Goal: Task Accomplishment & Management: Complete application form

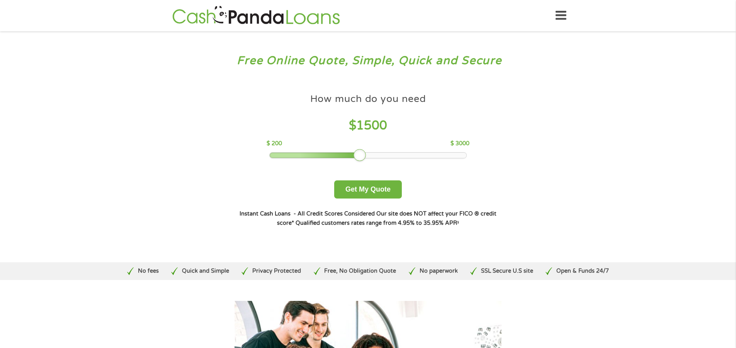
drag, startPoint x: 325, startPoint y: 155, endPoint x: 359, endPoint y: 156, distance: 33.6
click div
click button "Get My Quote"
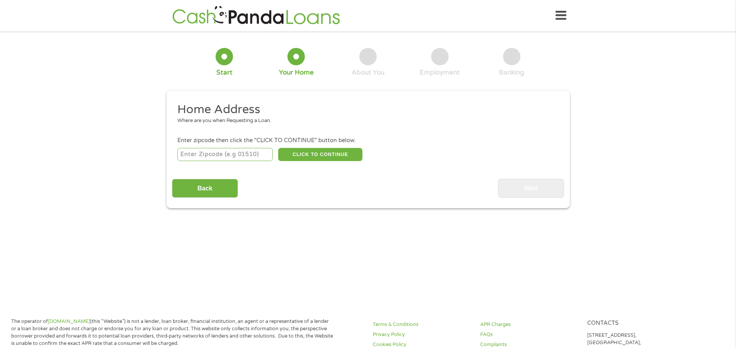
click at [212, 152] on input "number" at bounding box center [224, 154] width 95 height 13
type input "77530"
select select "[US_STATE]"
click at [324, 156] on button "CLICK TO CONTINUE" at bounding box center [320, 154] width 84 height 13
type input "77530"
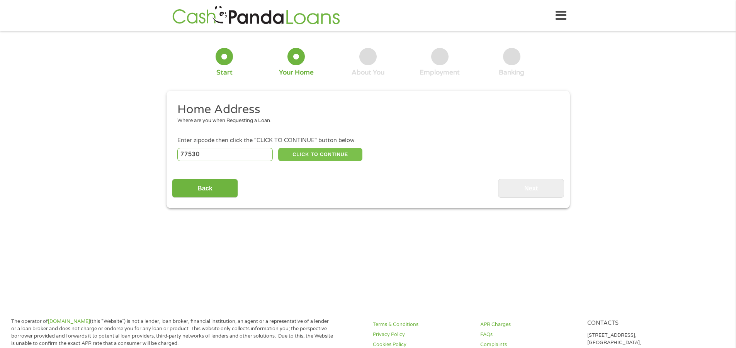
type input "Channelview"
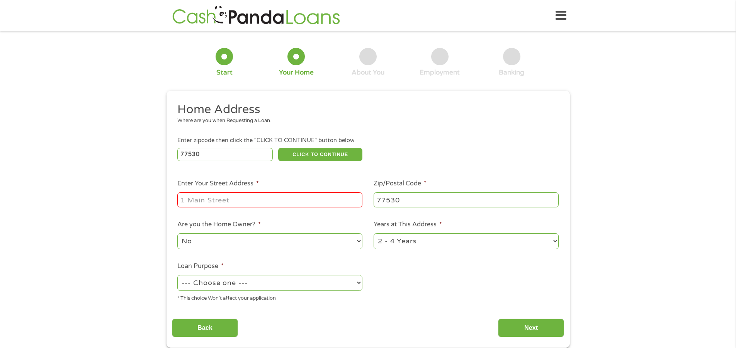
click at [189, 199] on input "Enter Your Street Address *" at bounding box center [269, 199] width 185 height 15
type input "14902 Ferness ln"
click at [359, 240] on select "No Yes" at bounding box center [269, 241] width 185 height 16
select select "yes"
click at [177, 233] on select "No Yes" at bounding box center [269, 241] width 185 height 16
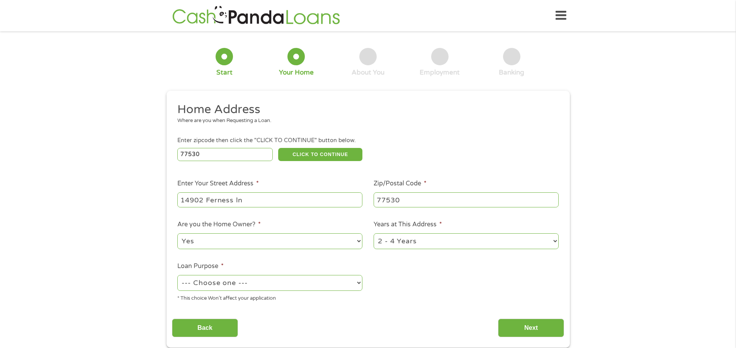
click at [358, 282] on select "--- Choose one --- Pay Bills Debt Consolidation Home Improvement Major Purchase…" at bounding box center [269, 283] width 185 height 16
select select "homeimprovement"
click at [177, 275] on select "--- Choose one --- Pay Bills Debt Consolidation Home Improvement Major Purchase…" at bounding box center [269, 283] width 185 height 16
click at [553, 238] on select "1 Year or less 1 - 2 Years 2 - 4 Years Over 4 Years" at bounding box center [466, 241] width 185 height 16
select select "60months"
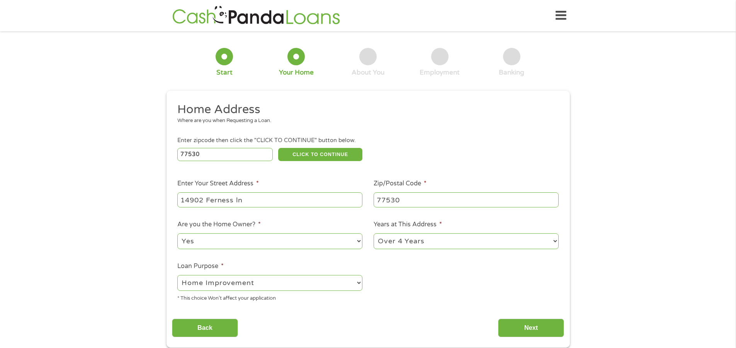
click at [374, 233] on select "1 Year or less 1 - 2 Years 2 - 4 Years Over 4 Years" at bounding box center [466, 241] width 185 height 16
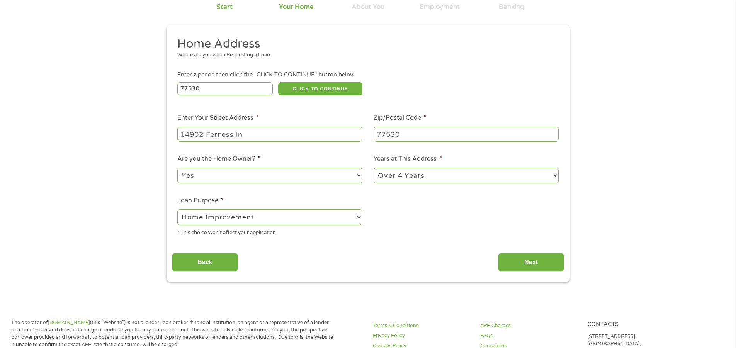
scroll to position [77, 0]
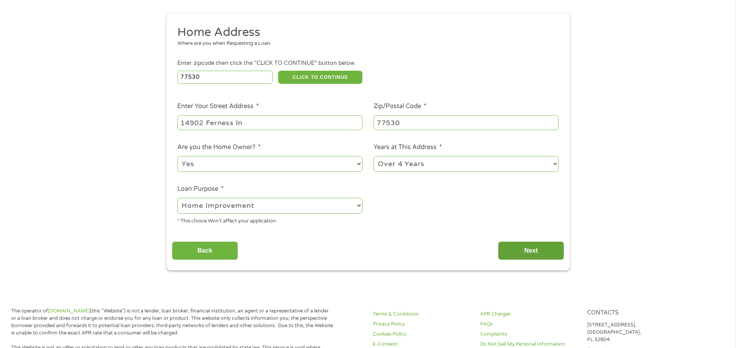
click at [538, 249] on input "Next" at bounding box center [531, 250] width 66 height 19
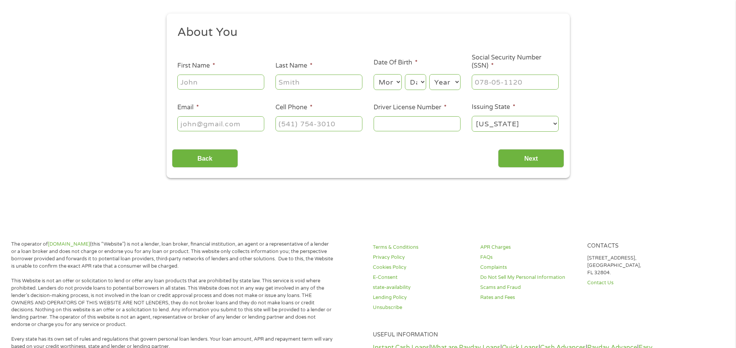
scroll to position [0, 0]
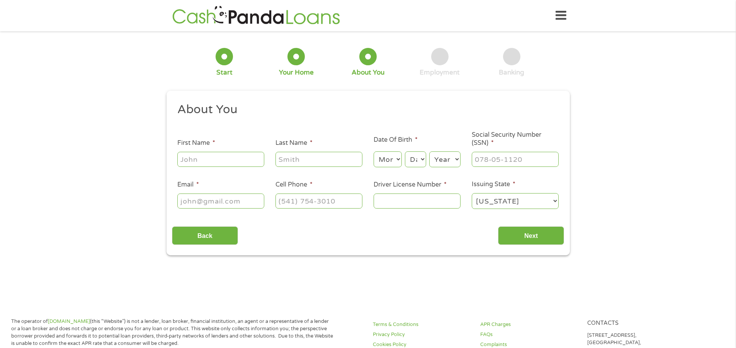
click at [188, 162] on input "First Name *" at bounding box center [220, 159] width 87 height 15
type input "[PERSON_NAME]"
click at [233, 203] on input "Email *" at bounding box center [220, 201] width 87 height 15
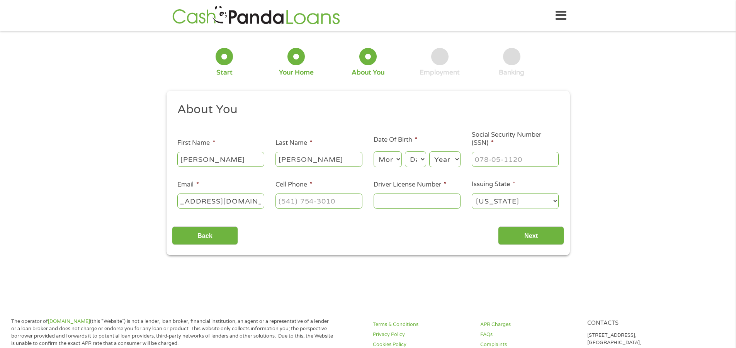
type input "[EMAIL_ADDRESS][DOMAIN_NAME]"
click at [332, 202] on input "(___) ___-____" at bounding box center [318, 201] width 87 height 15
type input "[PHONE_NUMBER]"
click at [396, 159] on select "Month 1 2 3 4 5 6 7 8 9 10 11 12" at bounding box center [388, 159] width 28 height 16
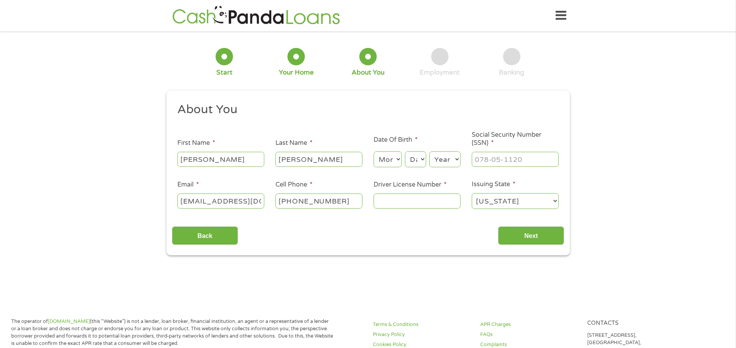
select select "10"
click at [374, 151] on select "Month 1 2 3 4 5 6 7 8 9 10 11 12" at bounding box center [388, 159] width 28 height 16
click at [421, 159] on select "Day 1 2 3 4 5 6 7 8 9 10 11 12 13 14 15 16 17 18 19 20 21 22 23 24 25 26 27 28 …" at bounding box center [415, 159] width 21 height 16
select select "26"
click at [405, 151] on select "Day 1 2 3 4 5 6 7 8 9 10 11 12 13 14 15 16 17 18 19 20 21 22 23 24 25 26 27 28 …" at bounding box center [415, 159] width 21 height 16
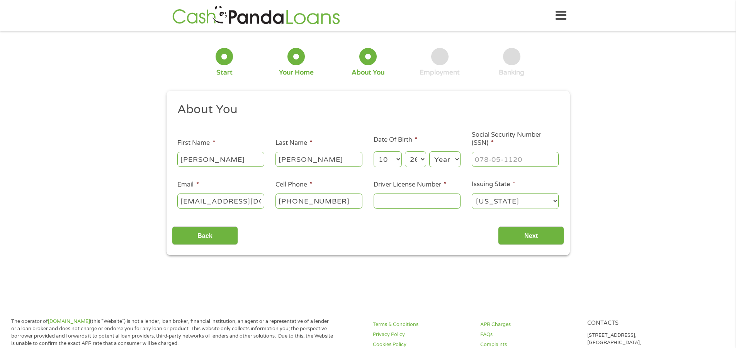
click at [457, 159] on select "Year 2007 2006 2005 2004 2003 2002 2001 2000 1999 1998 1997 1996 1995 1994 1993…" at bounding box center [444, 159] width 31 height 16
select select "1967"
click at [429, 151] on select "Year 2007 2006 2005 2004 2003 2002 2001 2000 1999 1998 1997 1996 1995 1994 1993…" at bounding box center [444, 159] width 31 height 16
click at [480, 159] on input "___-__-____" at bounding box center [515, 159] width 87 height 15
type input "449-71-4940"
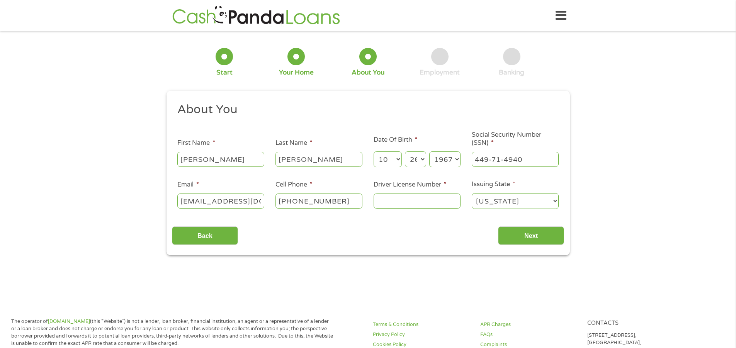
click at [380, 199] on input "Driver License Number *" at bounding box center [417, 201] width 87 height 15
type input "25225788"
click at [544, 235] on input "Next" at bounding box center [531, 235] width 66 height 19
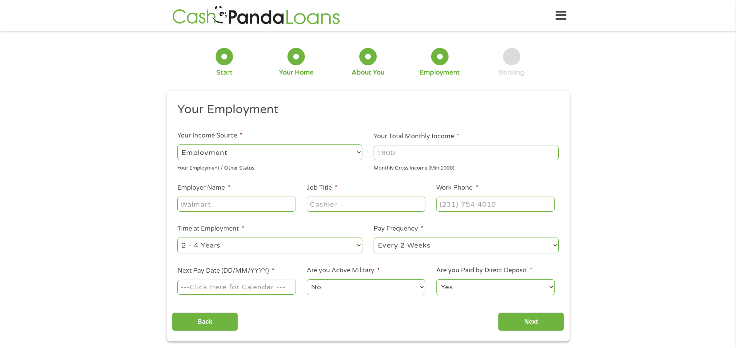
scroll to position [3, 3]
click at [198, 153] on select "--- Choose one --- Employment Self Employed Benefits" at bounding box center [269, 153] width 185 height 16
select select "selfEmployed"
click at [177, 145] on select "--- Choose one --- Employment Self Employed Benefits" at bounding box center [269, 153] width 185 height 16
click at [417, 153] on input "Your Total Monthly Income *" at bounding box center [466, 153] width 185 height 15
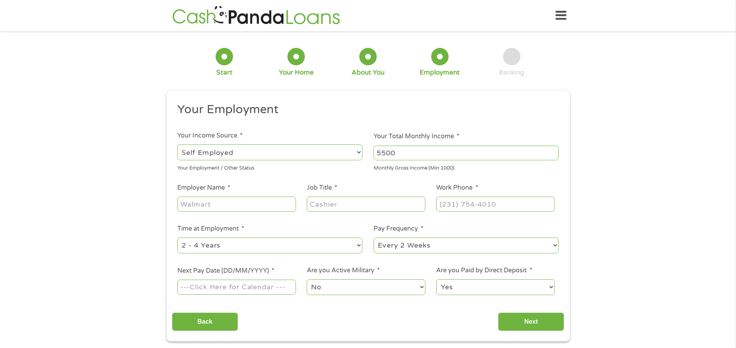
type input "5500"
click at [185, 206] on input "Employer Name *" at bounding box center [236, 204] width 118 height 15
type input "j&r electric"
click at [328, 204] on input "Job Title *" at bounding box center [366, 204] width 118 height 15
type input "ower"
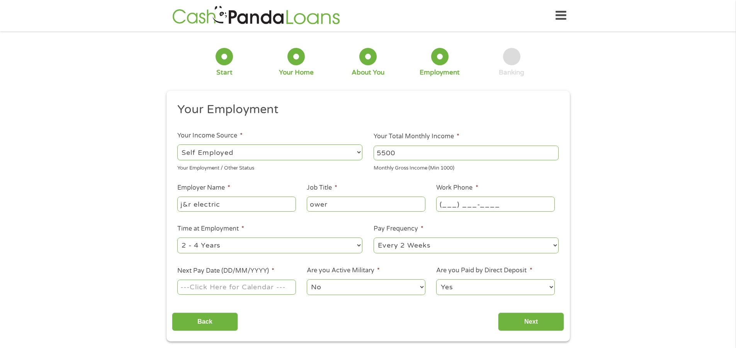
click at [446, 202] on input "(___) ___-____" at bounding box center [495, 204] width 118 height 15
type input "(713) 551-6108"
click at [359, 246] on select "--- Choose one --- 1 Year or less 1 - 2 Years 2 - 4 Years Over 4 Years" at bounding box center [269, 246] width 185 height 16
select select "60months"
click at [177, 238] on select "--- Choose one --- 1 Year or less 1 - 2 Years 2 - 4 Years Over 4 Years" at bounding box center [269, 246] width 185 height 16
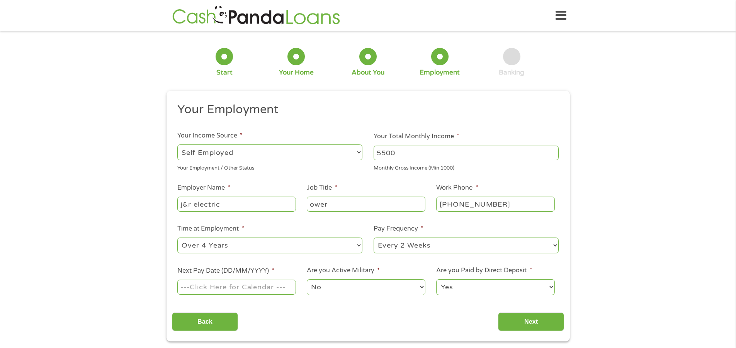
click at [558, 245] on select "--- Choose one --- Every 2 Weeks Every Week Monthly Semi-Monthly" at bounding box center [466, 246] width 185 height 16
select select "monthly"
click at [374, 238] on select "--- Choose one --- Every 2 Weeks Every Week Monthly Semi-Monthly" at bounding box center [466, 246] width 185 height 16
click at [228, 286] on input "Next Pay Date (DD/MM/YYYY) *" at bounding box center [236, 287] width 118 height 15
type input "26/09/2025"
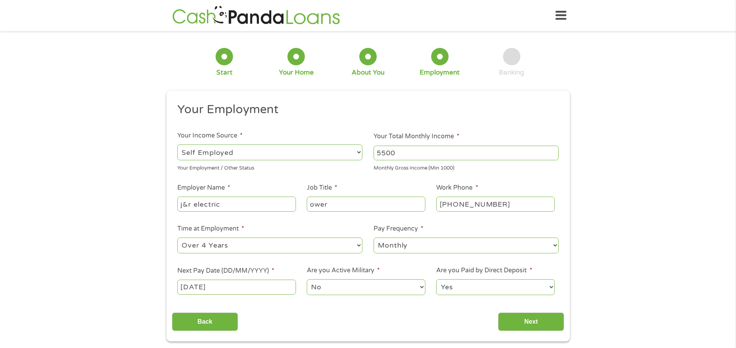
click at [552, 286] on select "Yes No" at bounding box center [495, 287] width 118 height 16
select select "0"
click at [436, 279] on select "Yes No" at bounding box center [495, 287] width 118 height 16
click at [541, 323] on input "Next" at bounding box center [531, 322] width 66 height 19
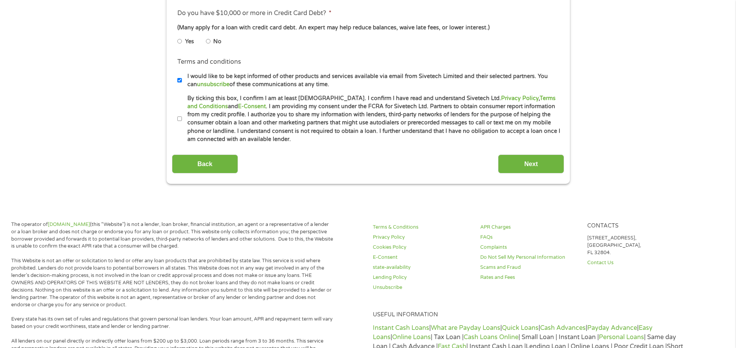
scroll to position [348, 0]
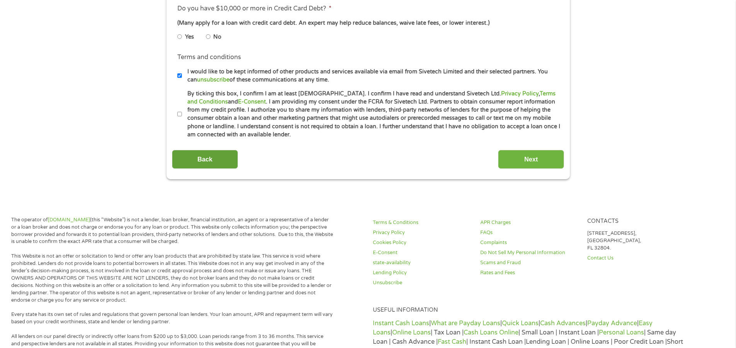
click at [212, 162] on input "Back" at bounding box center [205, 159] width 66 height 19
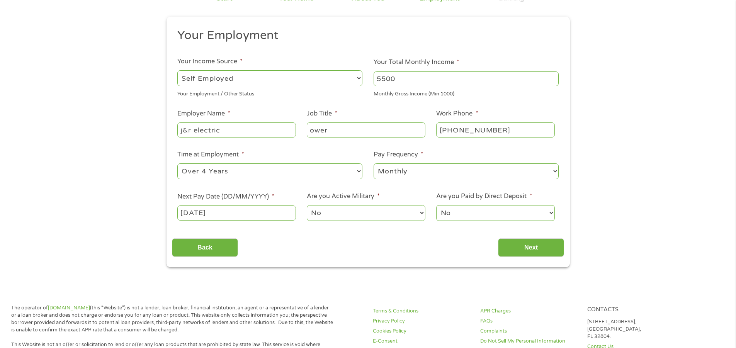
scroll to position [77, 0]
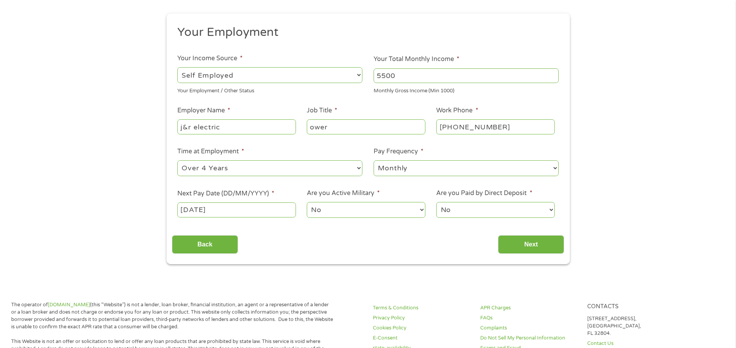
click at [551, 210] on select "Yes No" at bounding box center [495, 210] width 118 height 16
select select "1"
click at [436, 202] on select "Yes No" at bounding box center [495, 210] width 118 height 16
click at [545, 248] on input "Next" at bounding box center [531, 244] width 66 height 19
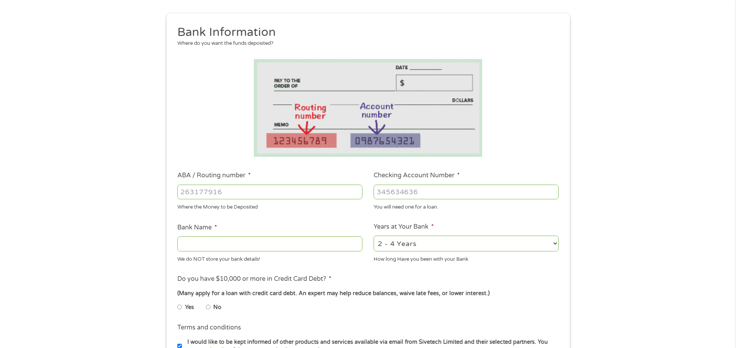
click at [557, 243] on select "2 - 4 Years 6 - 12 Months 1 - 2 Years Over 4 Years" at bounding box center [466, 244] width 185 height 16
select select "60months"
click at [374, 236] on select "2 - 4 Years 6 - 12 Months 1 - 2 Years Over 4 Years" at bounding box center [466, 244] width 185 height 16
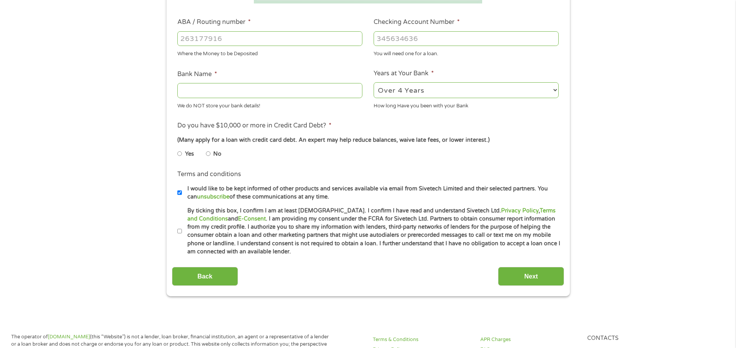
scroll to position [232, 0]
click at [179, 152] on input "Yes" at bounding box center [179, 152] width 5 height 12
radio input "true"
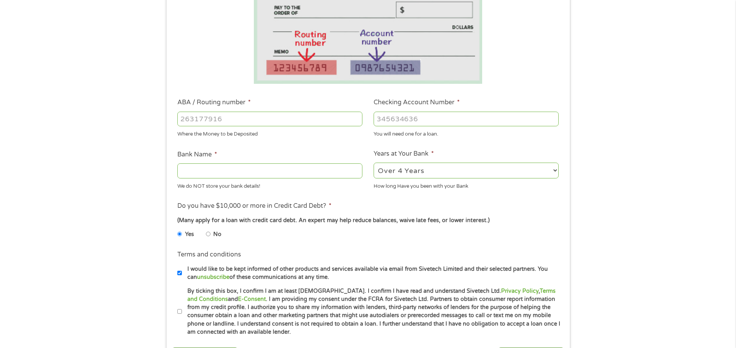
scroll to position [155, 0]
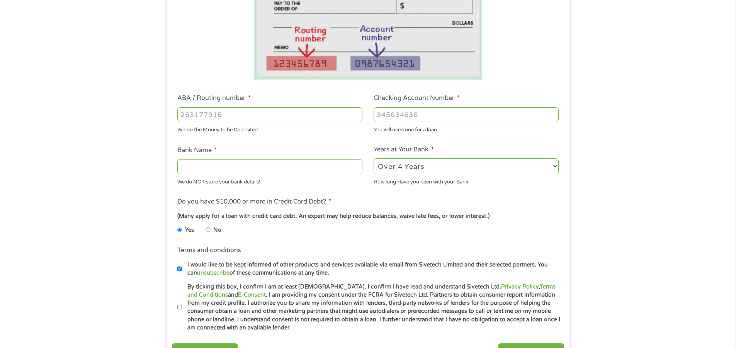
click at [185, 115] on input "ABA / Routing number *" at bounding box center [269, 114] width 185 height 15
type input "111900659"
type input "WELLS FARGO BANK"
type input "111900659"
click at [383, 115] on input "Checking Account Number *" at bounding box center [466, 114] width 185 height 15
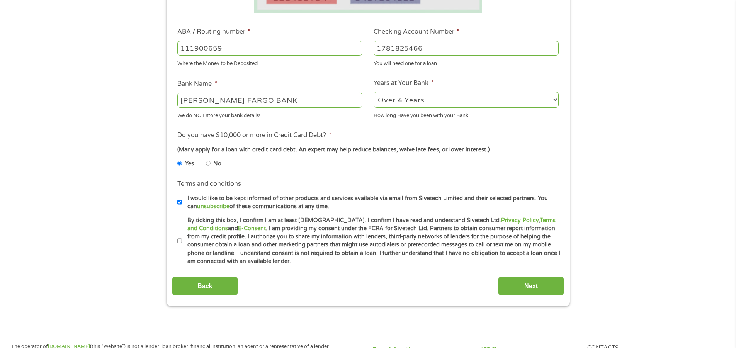
scroll to position [348, 0]
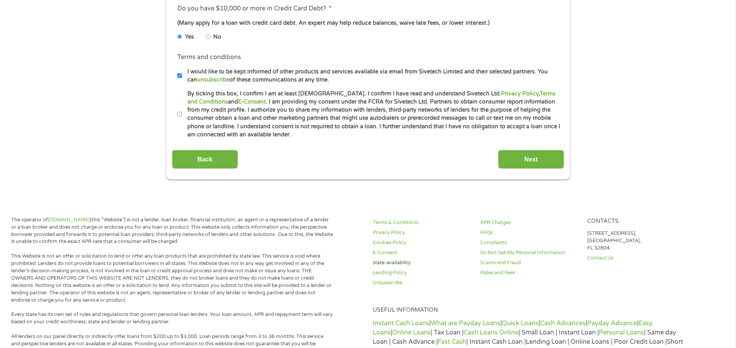
type input "1781825466"
click at [534, 156] on input "Next" at bounding box center [531, 159] width 66 height 19
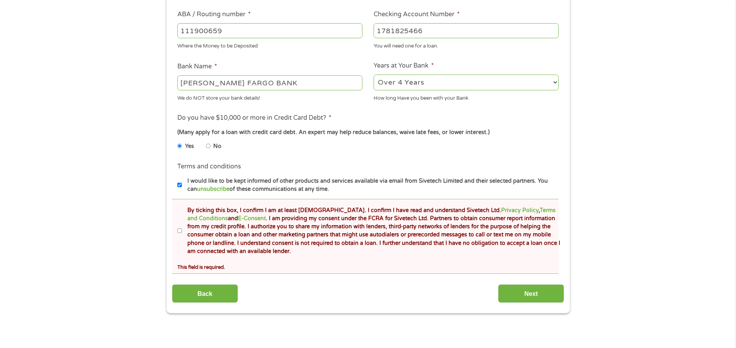
scroll to position [270, 0]
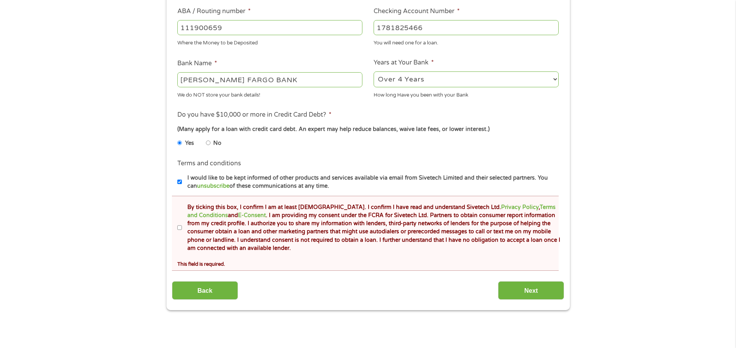
click at [178, 227] on input "By ticking this box, I confirm I am at least 18 years old. I confirm I have rea…" at bounding box center [179, 228] width 5 height 12
checkbox input "true"
click at [524, 291] on input "Next" at bounding box center [531, 290] width 66 height 19
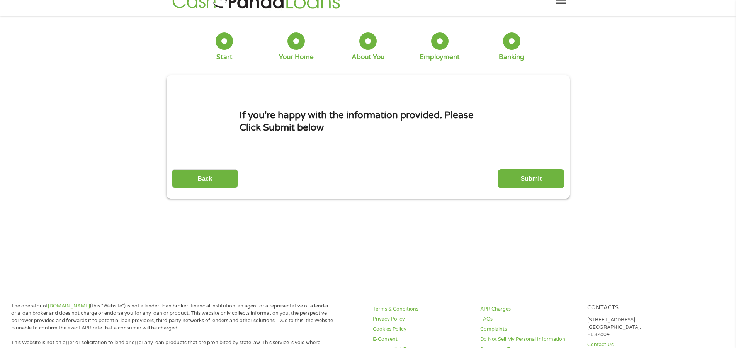
scroll to position [0, 0]
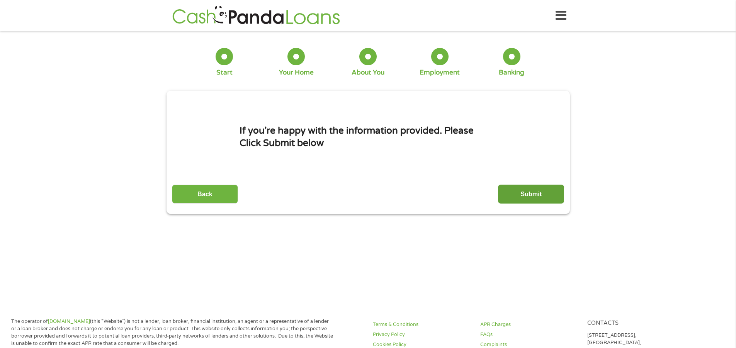
click at [526, 194] on input "Submit" at bounding box center [531, 194] width 66 height 19
